Goal: Find specific page/section: Find specific page/section

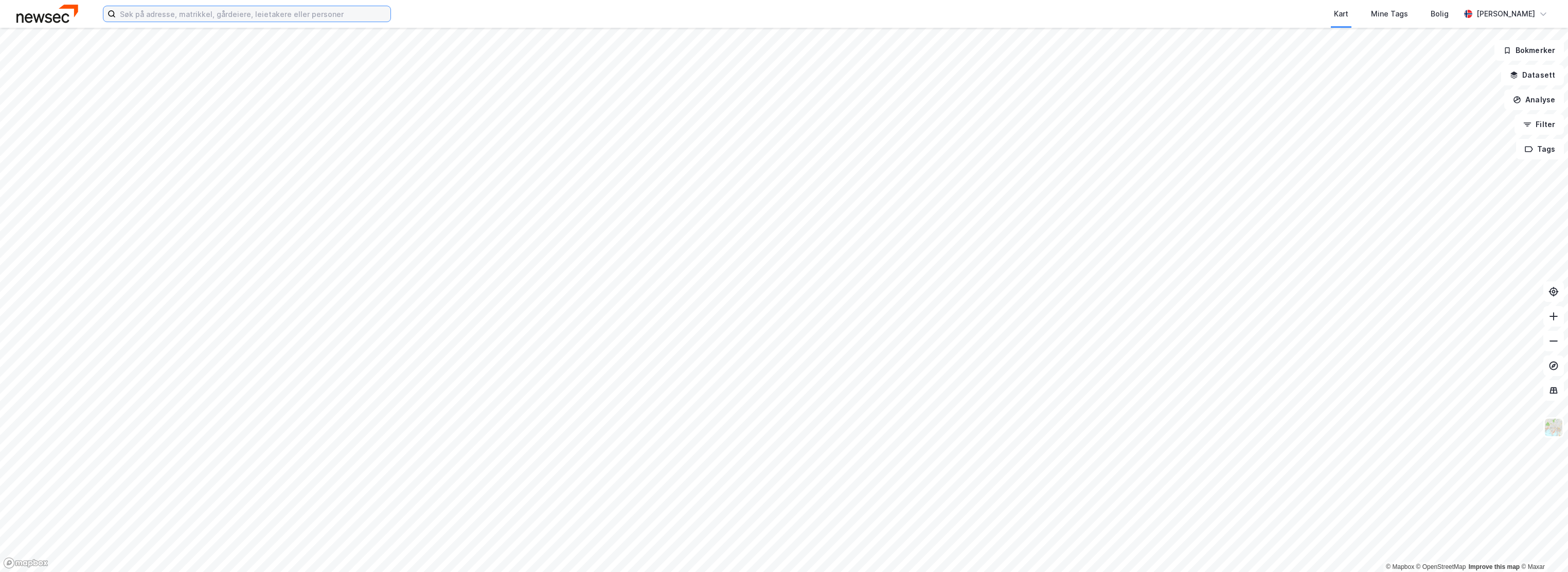
click at [179, 15] on input at bounding box center [253, 14] width 275 height 15
type input "auglendsdalan 83"
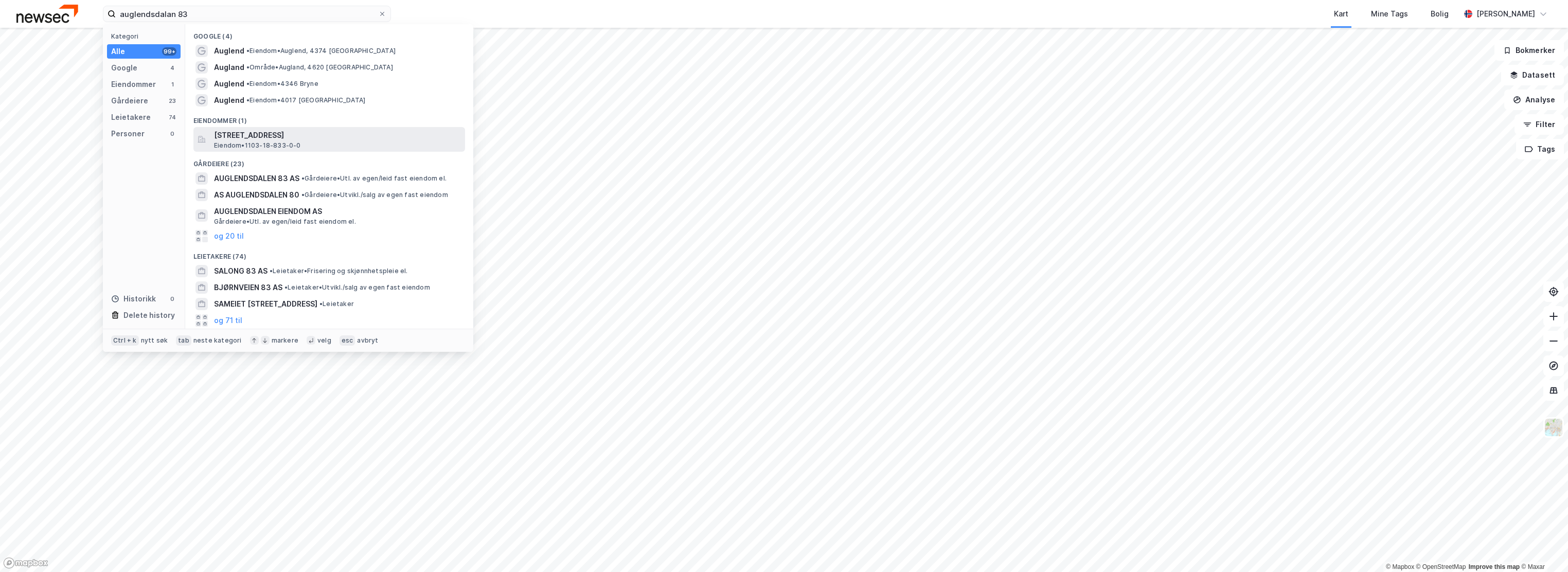
click at [253, 127] on div "[STREET_ADDRESS] • 1103-18-833-0-0" at bounding box center [329, 139] width 271 height 25
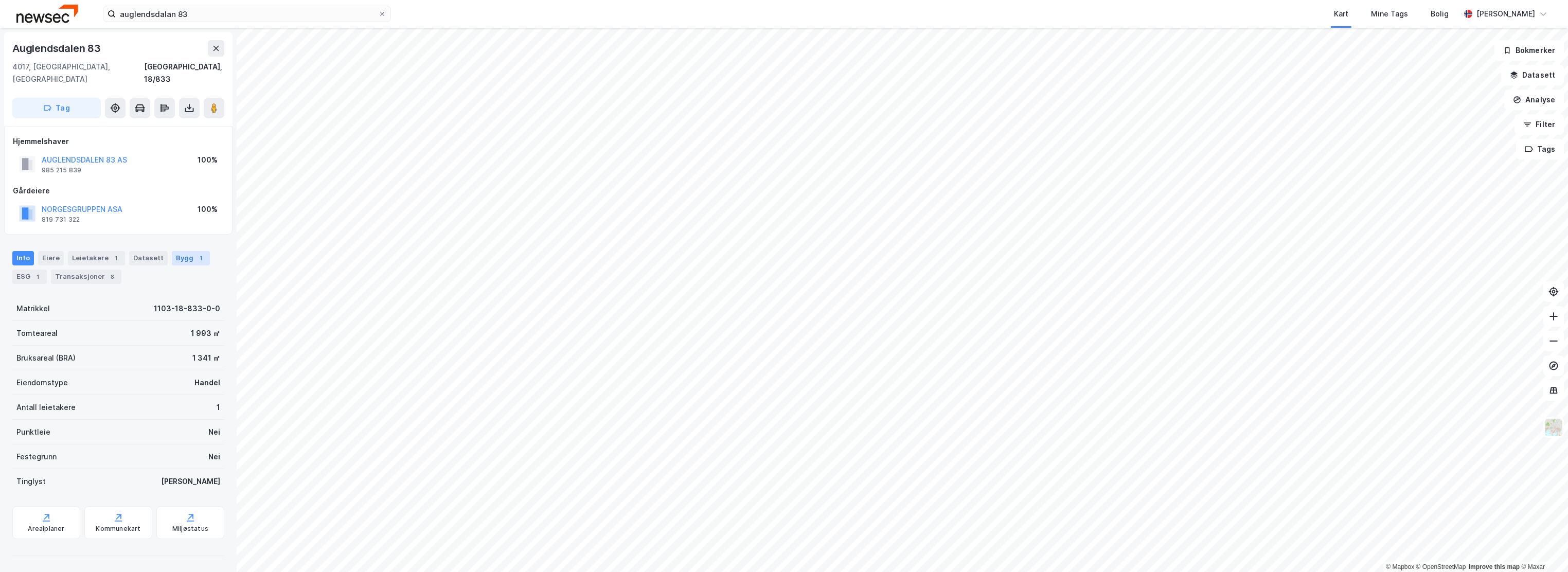
click at [183, 251] on div "Bygg 1" at bounding box center [190, 258] width 38 height 14
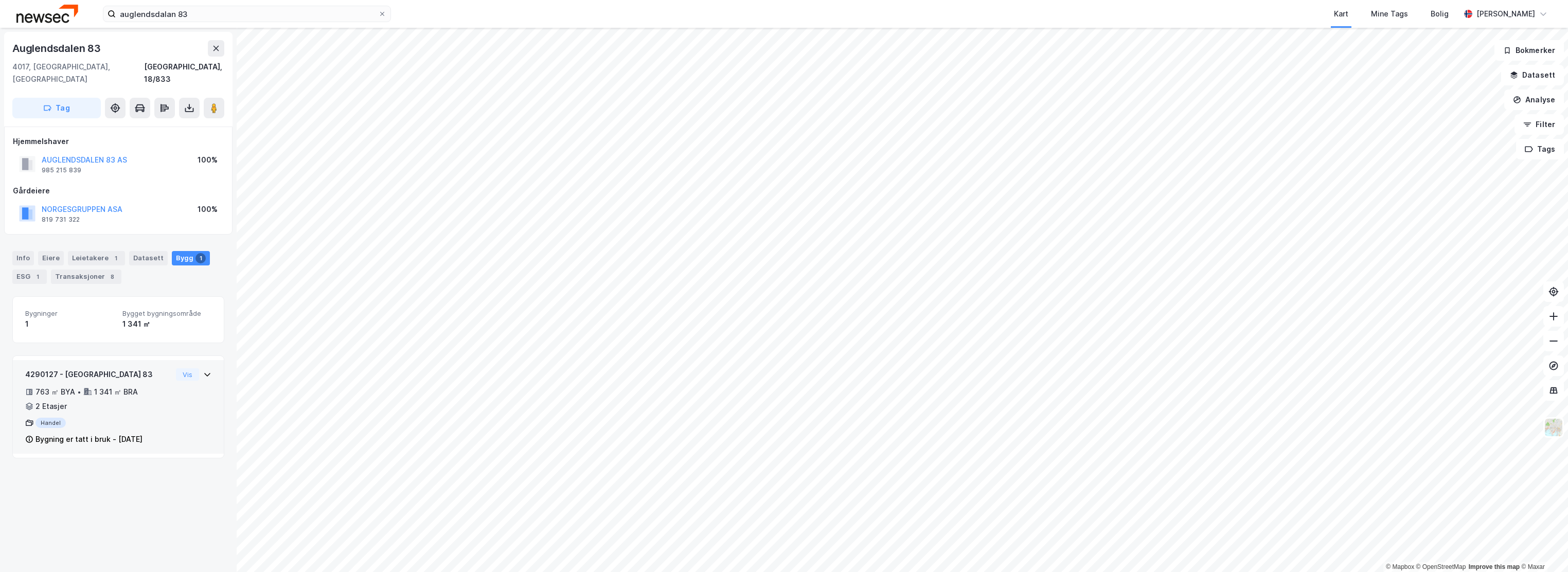
click at [112, 368] on div "4290127 - [GEOGRAPHIC_DATA] 83" at bounding box center [98, 374] width 147 height 12
